Goal: Information Seeking & Learning: Learn about a topic

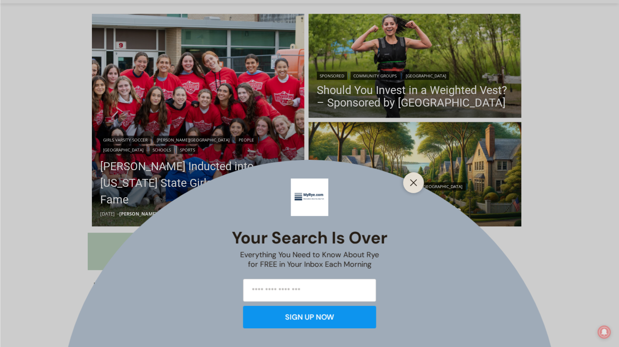
scroll to position [166, 0]
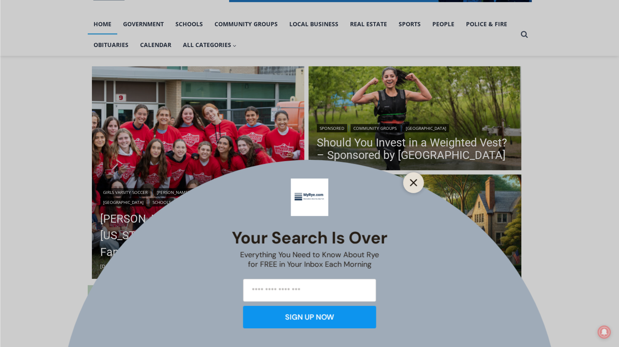
click at [414, 182] on line "Close" at bounding box center [413, 183] width 6 height 6
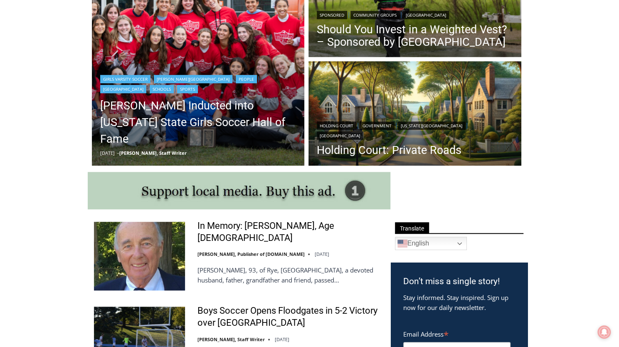
scroll to position [291, 0]
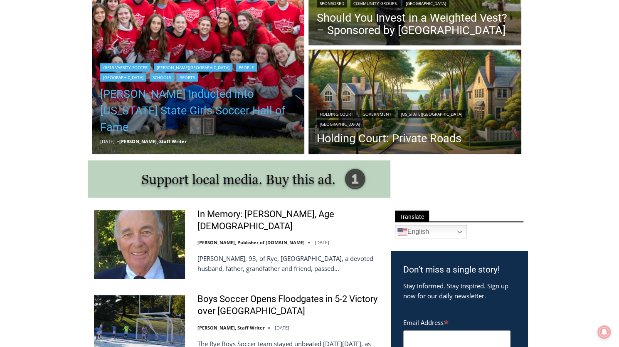
click at [186, 112] on link "[PERSON_NAME] Inducted into [US_STATE] State Girls Soccer Hall of Fame" at bounding box center [198, 111] width 196 height 50
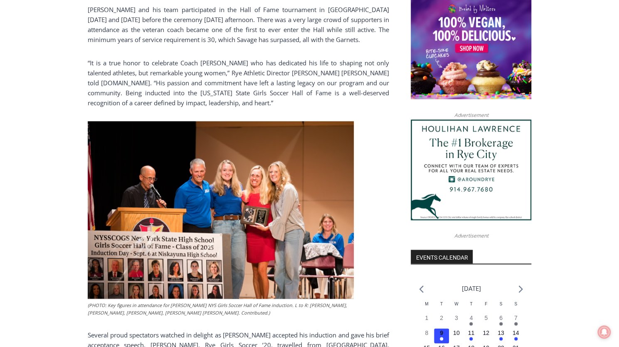
scroll to position [649, 0]
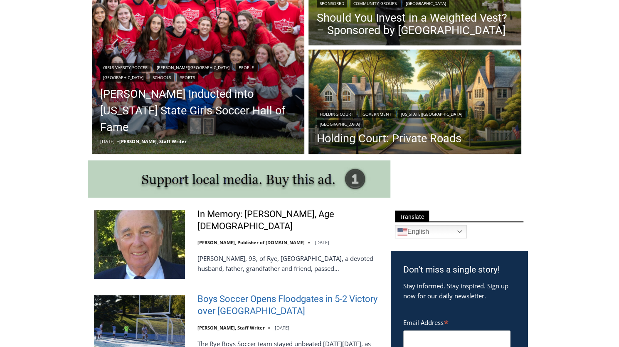
scroll to position [401, 0]
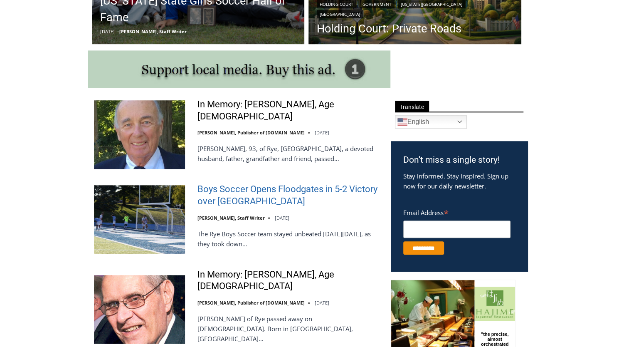
click at [244, 188] on link "Boys Soccer Opens Floodgates in 5-2 Victory over [GEOGRAPHIC_DATA]" at bounding box center [288, 195] width 183 height 24
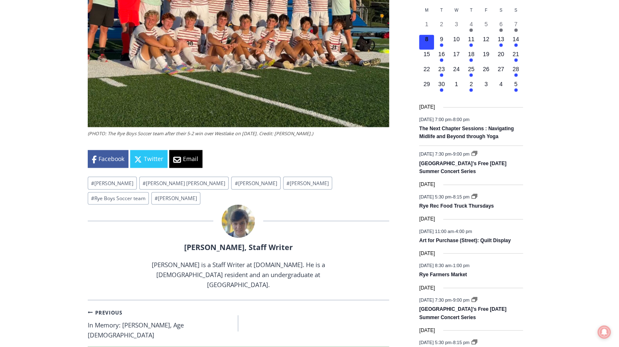
scroll to position [1023, 0]
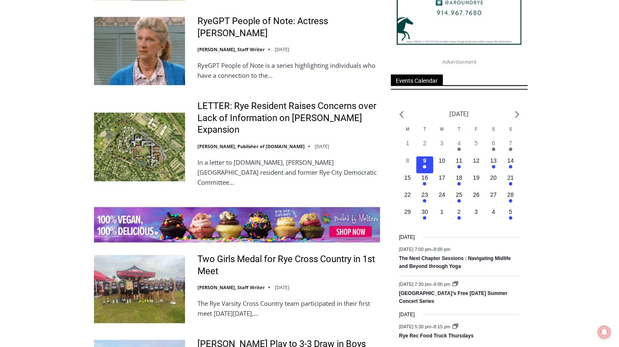
scroll to position [1164, 0]
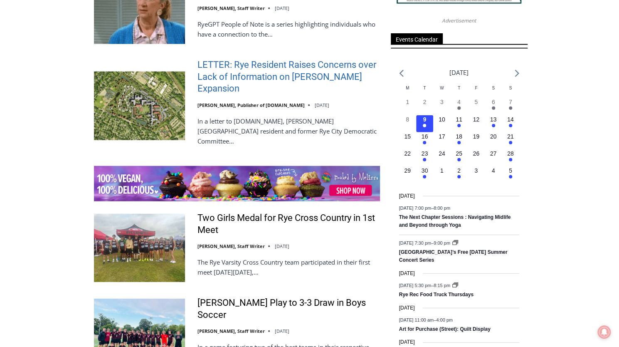
click at [295, 59] on link "LETTER: Rye Resident Raises Concerns over Lack of Information on [PERSON_NAME] …" at bounding box center [288, 77] width 183 height 36
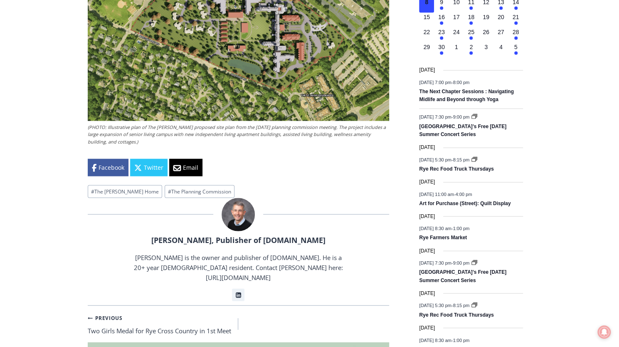
scroll to position [1108, 0]
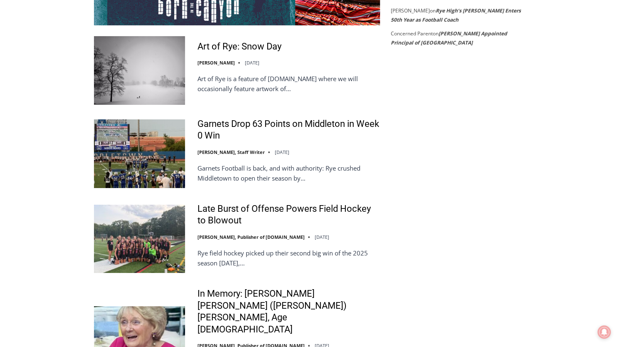
scroll to position [1663, 0]
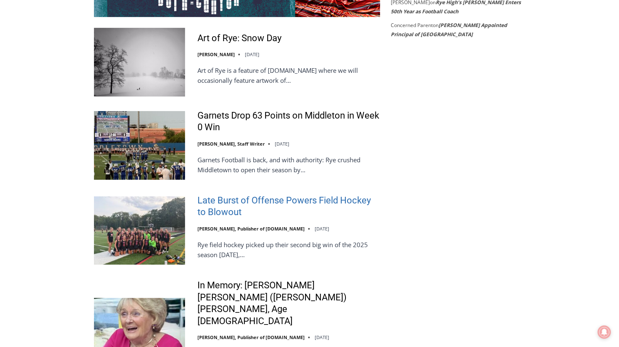
click at [241, 195] on link "Late Burst of Offense Powers Field Hockey to Blowout" at bounding box center [288, 207] width 183 height 24
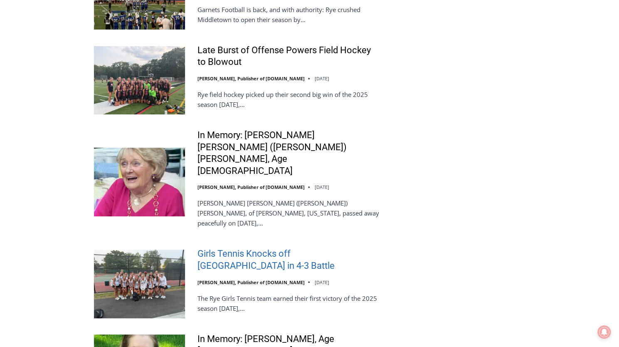
scroll to position [1746, 0]
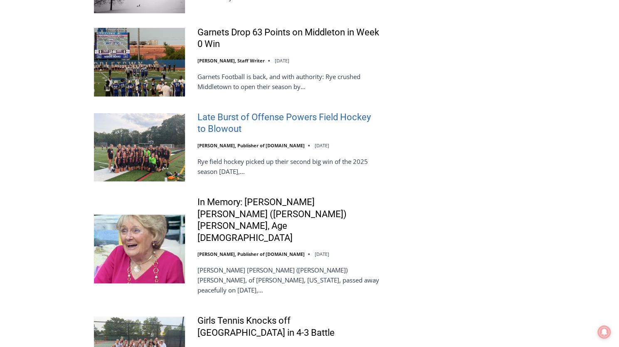
click at [244, 111] on link "Late Burst of Offense Powers Field Hockey to Blowout" at bounding box center [288, 123] width 183 height 24
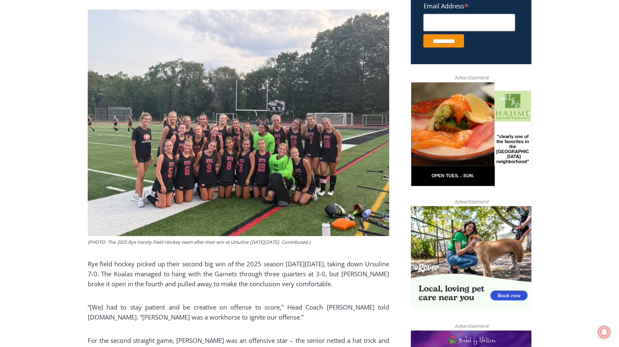
click at [222, 145] on img at bounding box center [238, 123] width 301 height 226
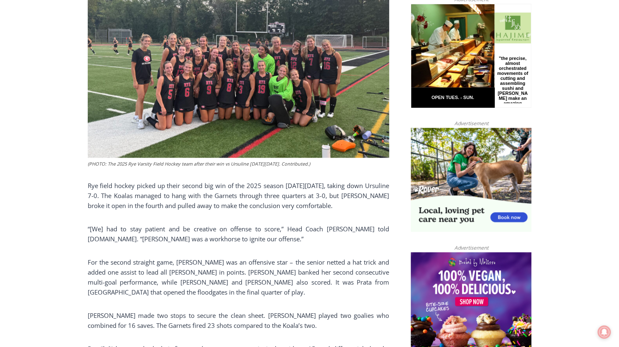
scroll to position [399, 0]
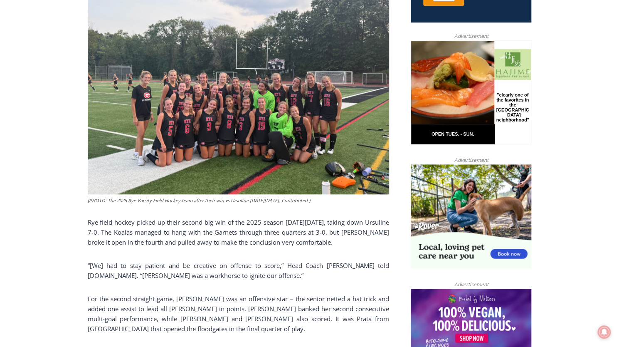
click at [234, 104] on img at bounding box center [238, 81] width 301 height 226
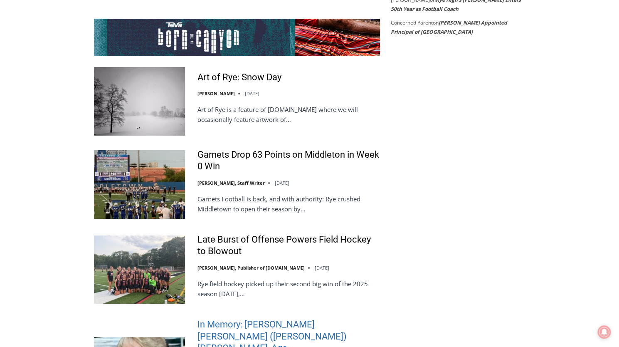
scroll to position [1621, 0]
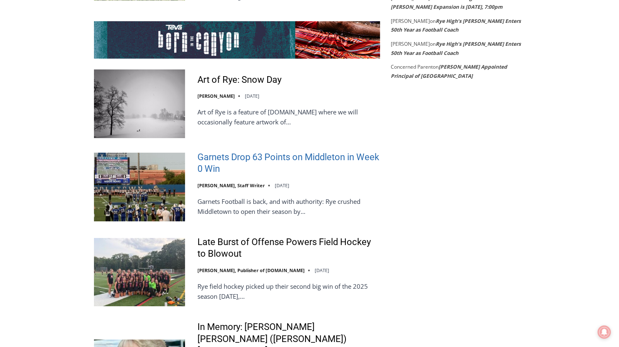
click at [225, 151] on link "Garnets Drop 63 Points on Middleton in Week 0 Win" at bounding box center [288, 163] width 183 height 24
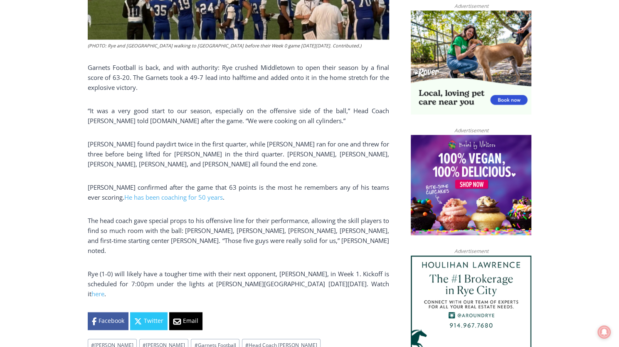
scroll to position [565, 0]
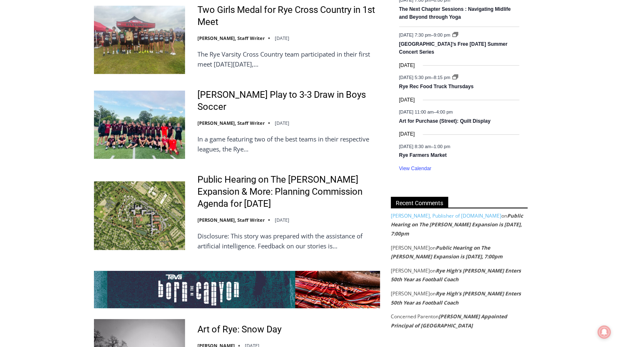
scroll to position [1289, 0]
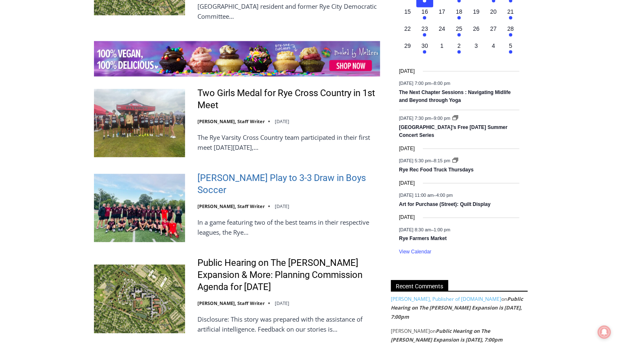
click at [223, 172] on link "[PERSON_NAME] Play to 3-3 Draw in Boys Soccer" at bounding box center [288, 184] width 183 height 24
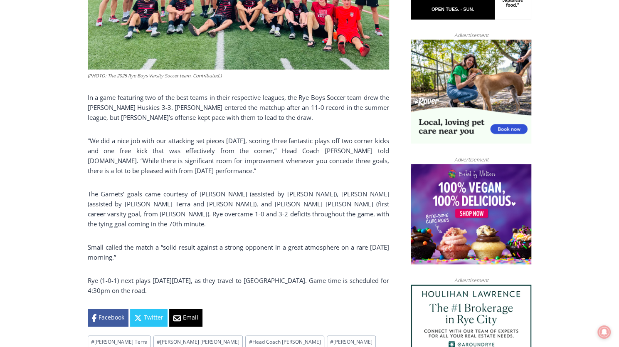
scroll to position [565, 0]
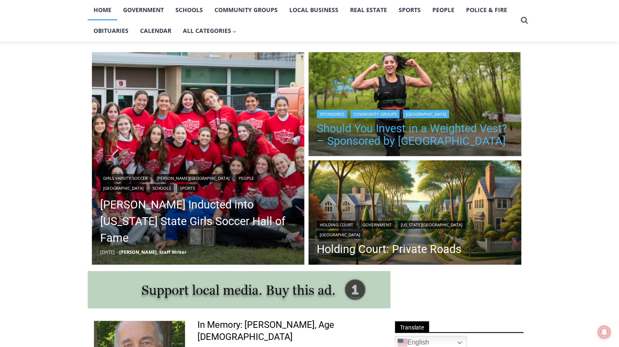
scroll to position [249, 0]
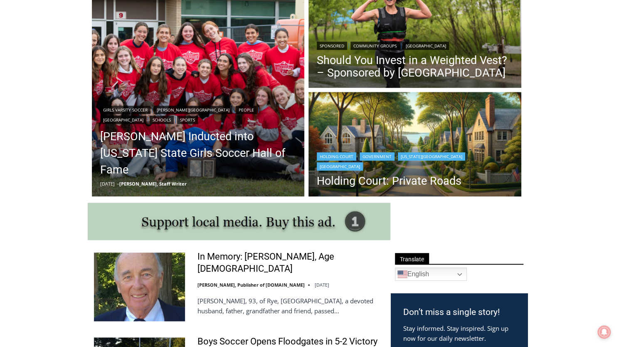
click at [384, 141] on img "Read More Holding Court: Private Roads" at bounding box center [414, 145] width 213 height 106
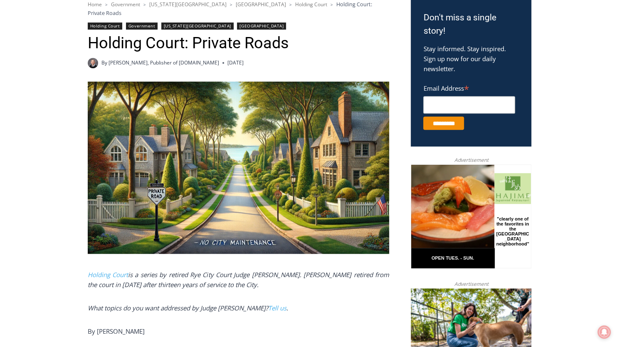
scroll to position [191, 0]
